Goal: Information Seeking & Learning: Learn about a topic

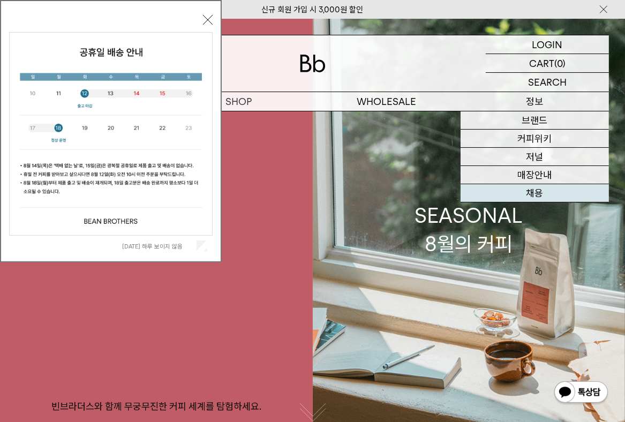
click at [526, 189] on link "채용" at bounding box center [534, 193] width 148 height 18
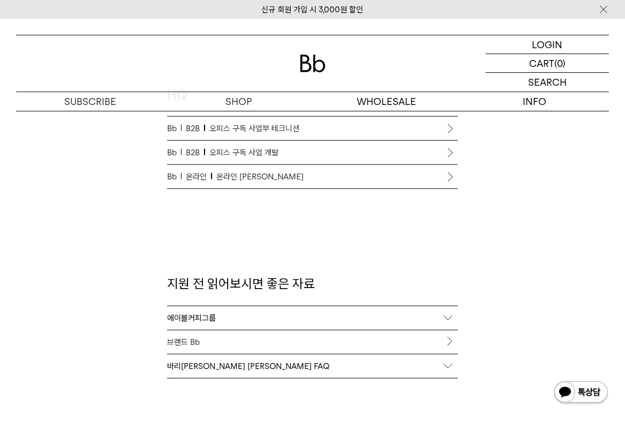
scroll to position [961, 0]
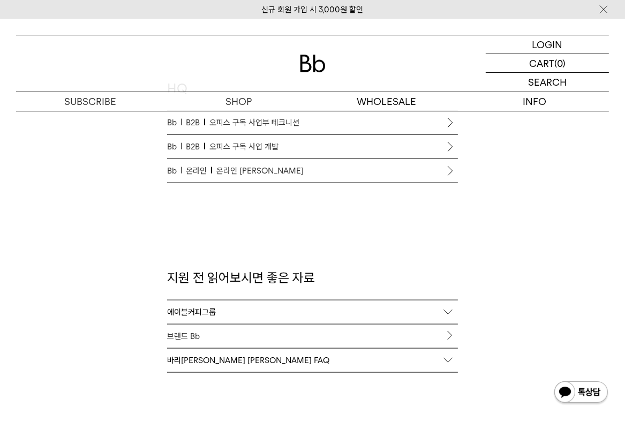
click at [234, 171] on span "온라인 [PERSON_NAME]" at bounding box center [259, 170] width 87 height 13
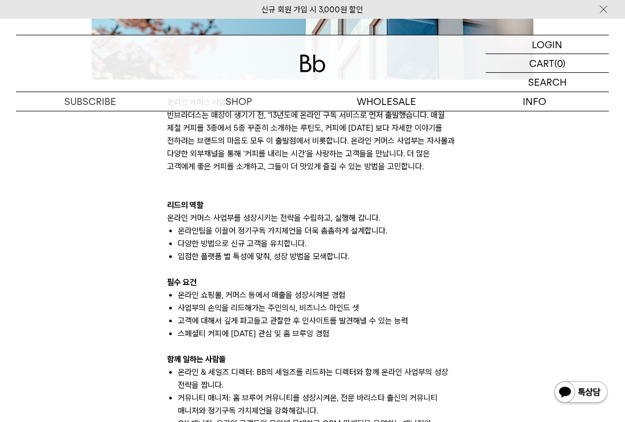
scroll to position [512, 0]
